Goal: Task Accomplishment & Management: Manage account settings

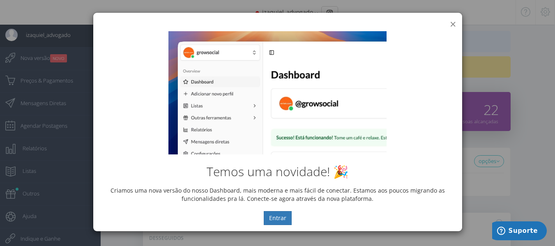
click at [453, 21] on button "×" at bounding box center [453, 23] width 6 height 11
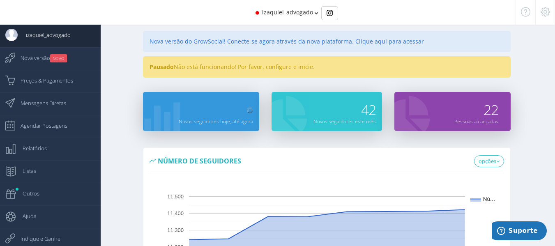
click at [303, 9] on span "izaquiel_advogado" at bounding box center [287, 12] width 51 height 8
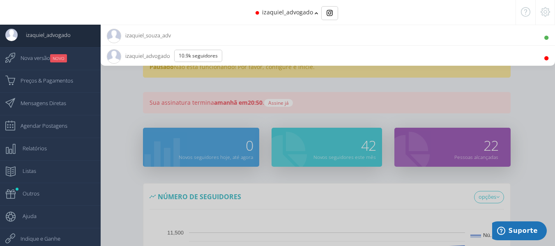
click at [158, 36] on span "izaquiel_souza_adv 470 Seguidores" at bounding box center [139, 35] width 64 height 21
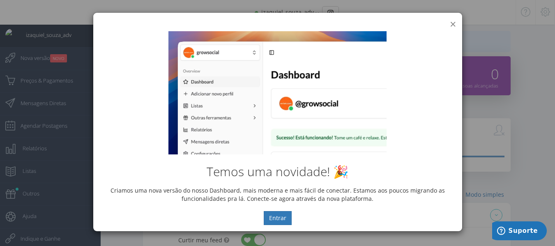
click at [452, 23] on button "×" at bounding box center [453, 23] width 6 height 11
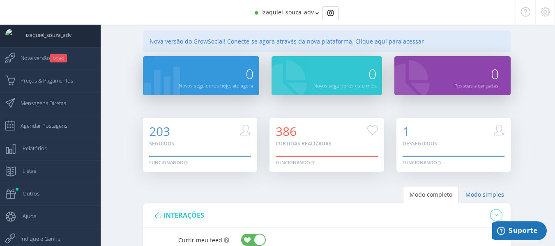
click at [541, 14] on icon at bounding box center [545, 12] width 9 height 6
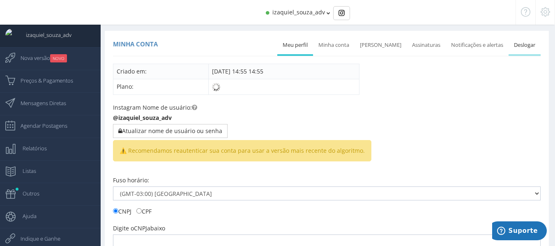
click at [525, 48] on link "Deslogar" at bounding box center [525, 45] width 32 height 18
